Goal: Find contact information: Find contact information

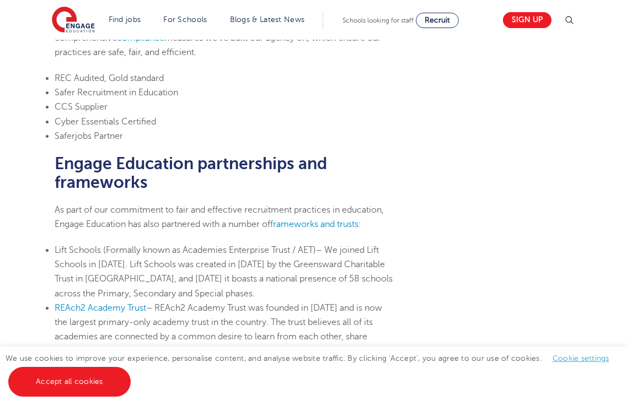
scroll to position [717, 0]
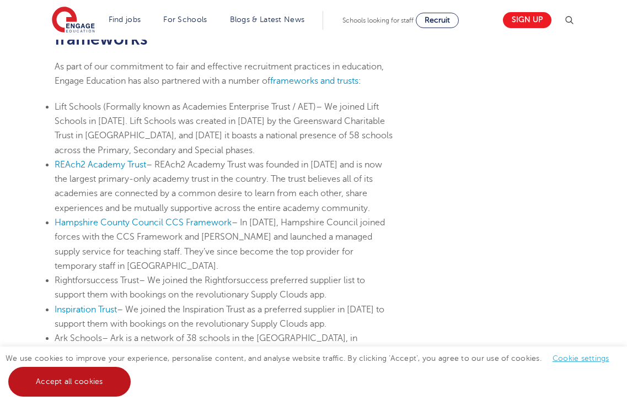
click at [55, 374] on link "Accept all cookies" at bounding box center [69, 382] width 122 height 30
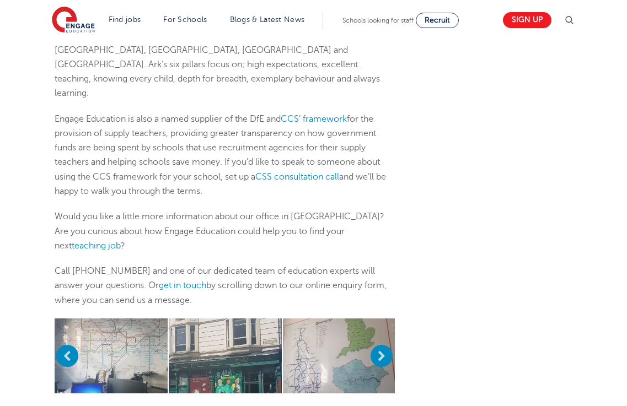
scroll to position [992, 0]
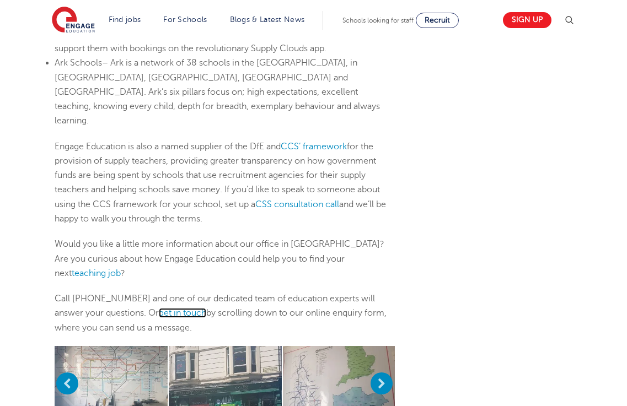
click at [195, 308] on link "get in touch" at bounding box center [182, 313] width 47 height 10
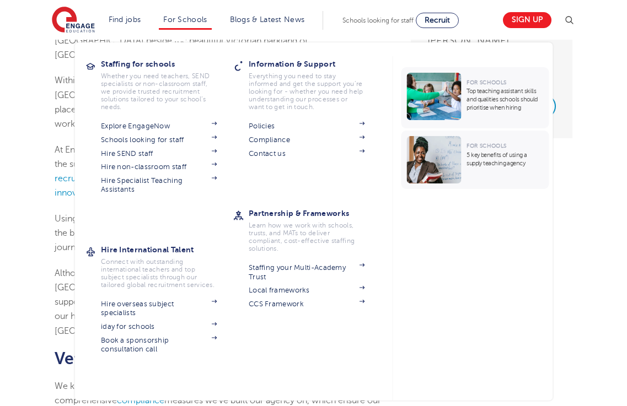
scroll to position [165, 0]
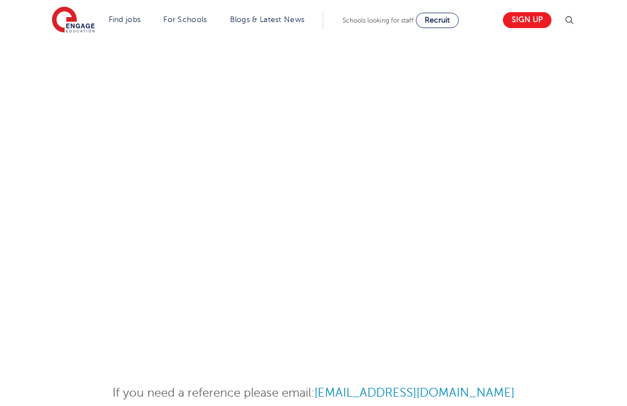
scroll to position [551, 0]
